Goal: Transaction & Acquisition: Purchase product/service

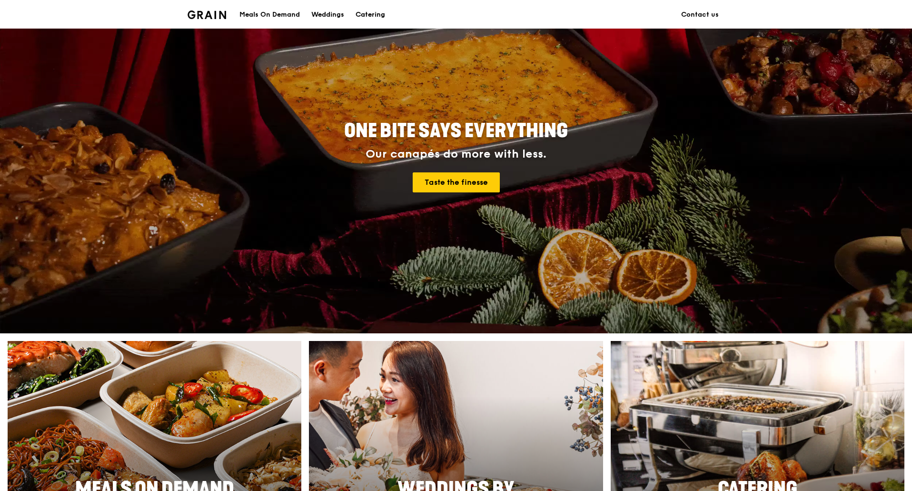
click at [361, 19] on div "Catering" at bounding box center [371, 14] width 30 height 29
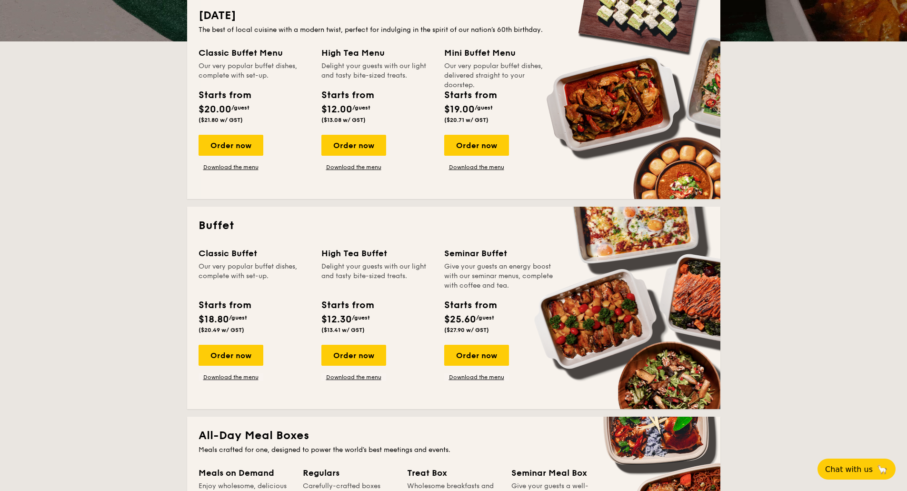
scroll to position [143, 0]
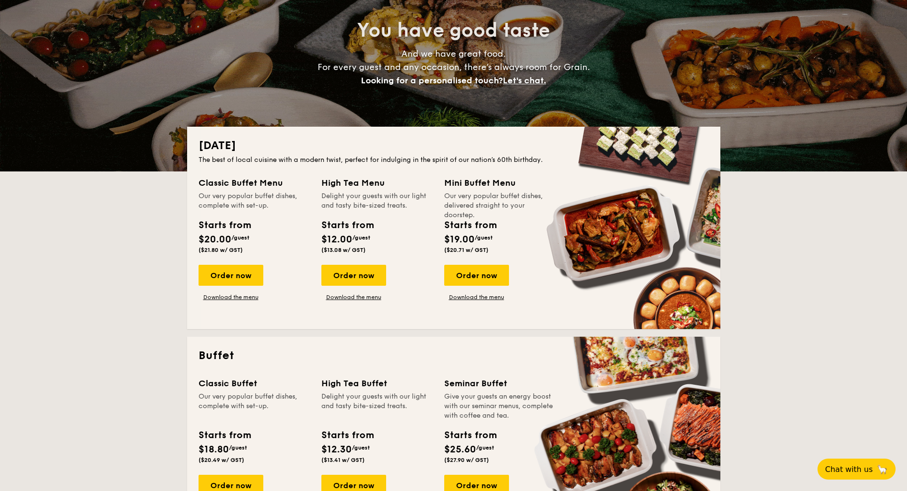
scroll to position [0, 0]
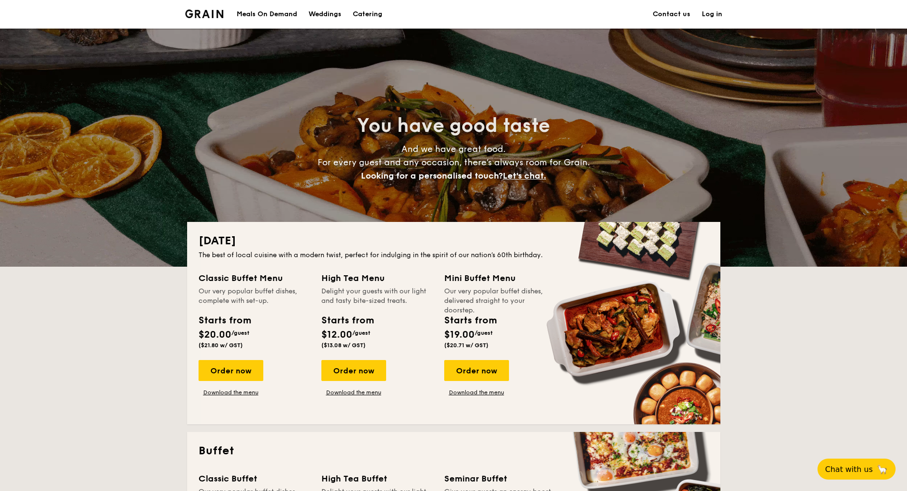
click at [209, 16] on img at bounding box center [204, 14] width 39 height 9
